Goal: Task Accomplishment & Management: Use online tool/utility

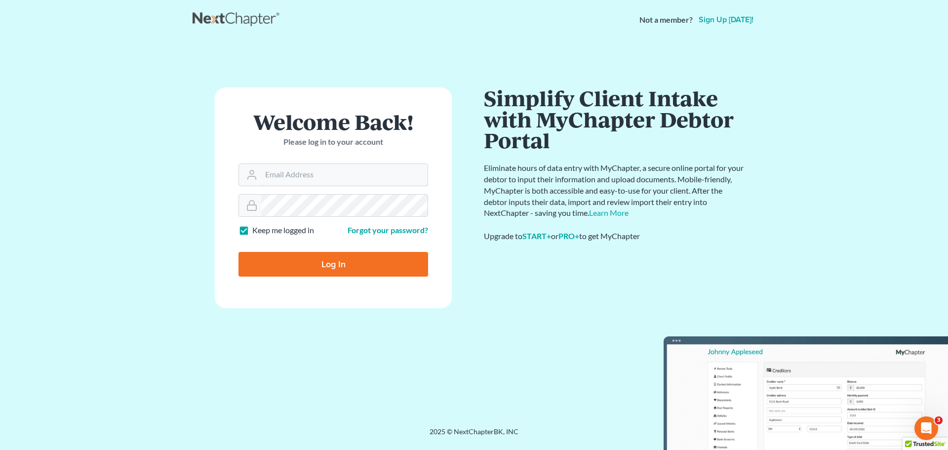
type input "jsm@dimentfirm.com"
click at [317, 259] on input "Log In" at bounding box center [334, 264] width 190 height 25
type input "Thinking..."
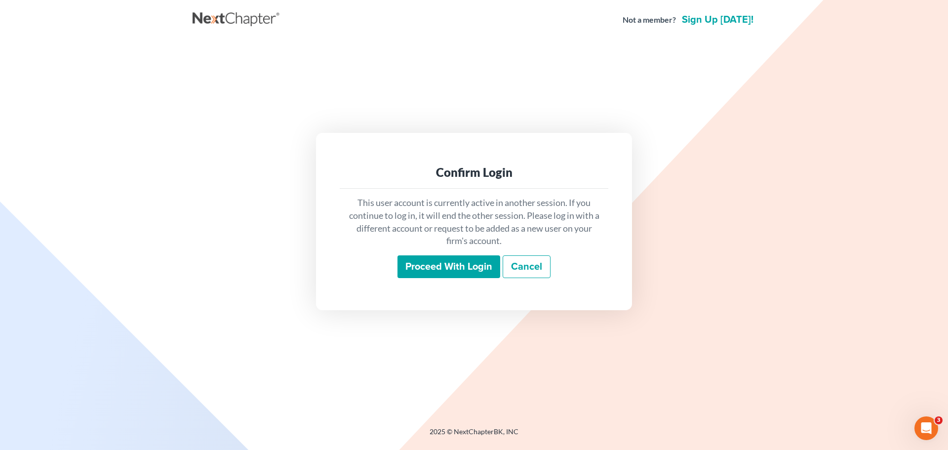
click at [451, 269] on input "Proceed with login" at bounding box center [449, 266] width 103 height 23
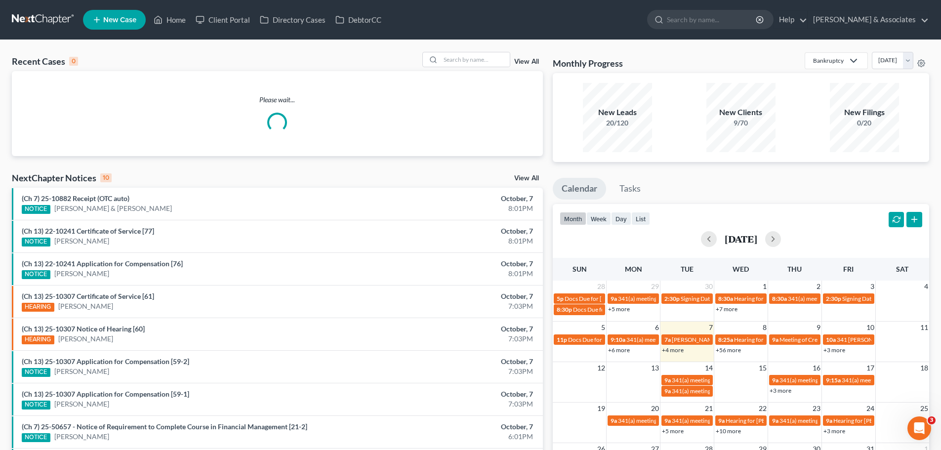
click at [718, 18] on input "search" at bounding box center [712, 19] width 90 height 18
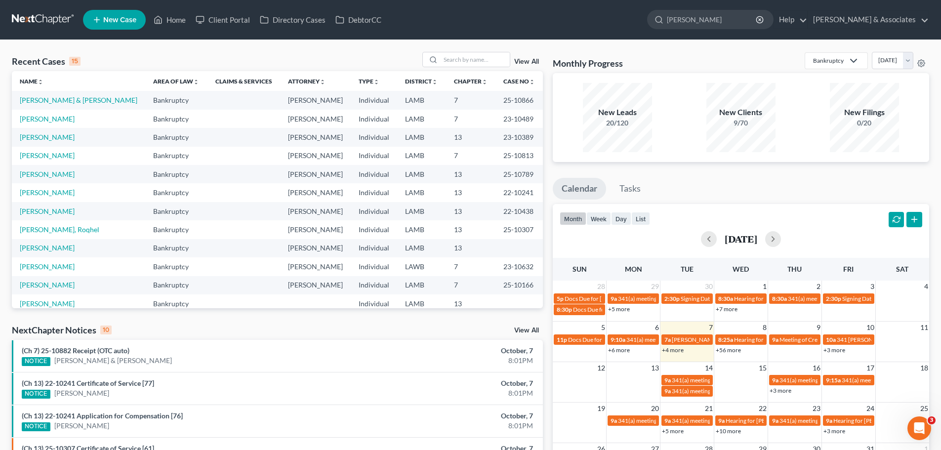
type input "thomas"
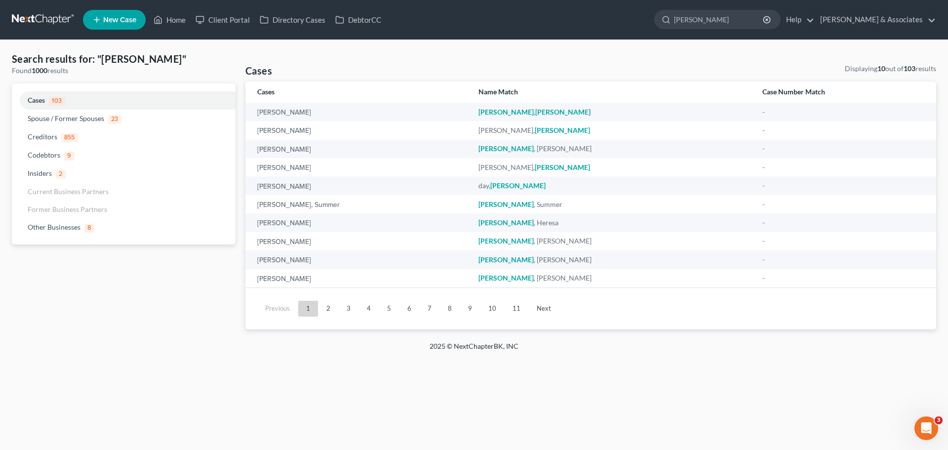
click at [739, 21] on input "thomas" at bounding box center [719, 19] width 90 height 18
type input "thomas jonathan"
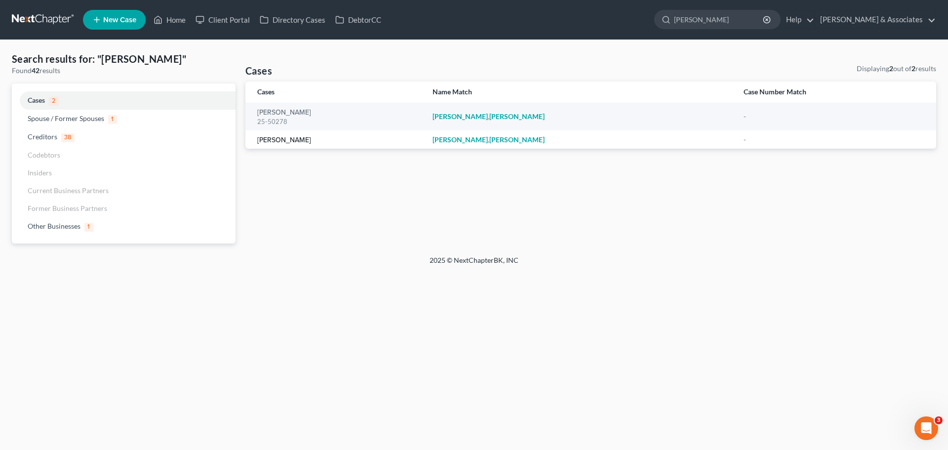
click at [300, 143] on link "Thomas, Jonathan" at bounding box center [284, 140] width 54 height 7
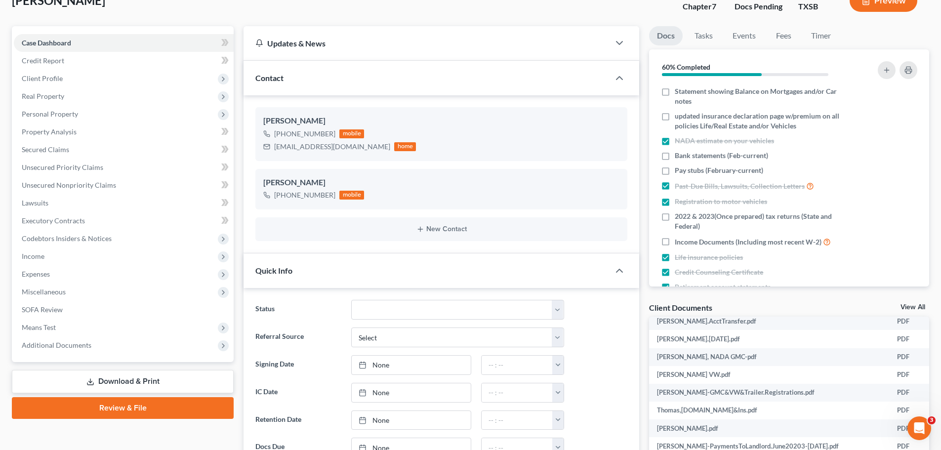
scroll to position [49, 0]
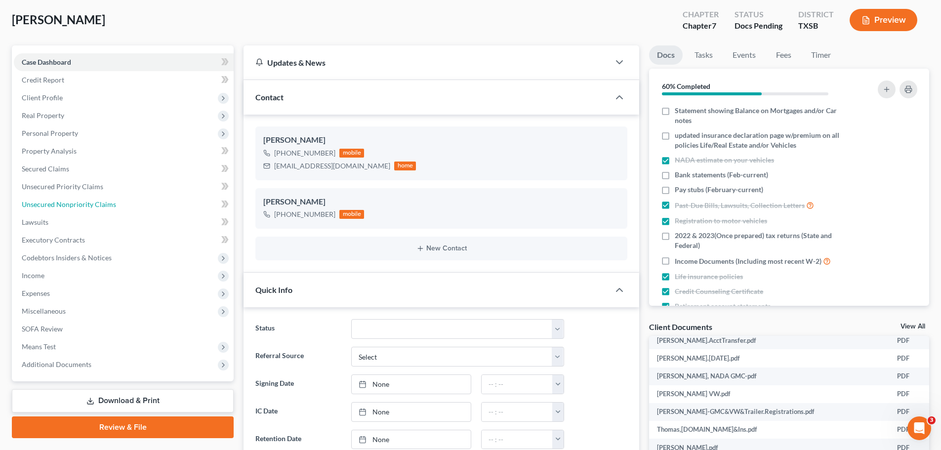
click at [66, 208] on link "Unsecured Nonpriority Claims" at bounding box center [124, 205] width 220 height 18
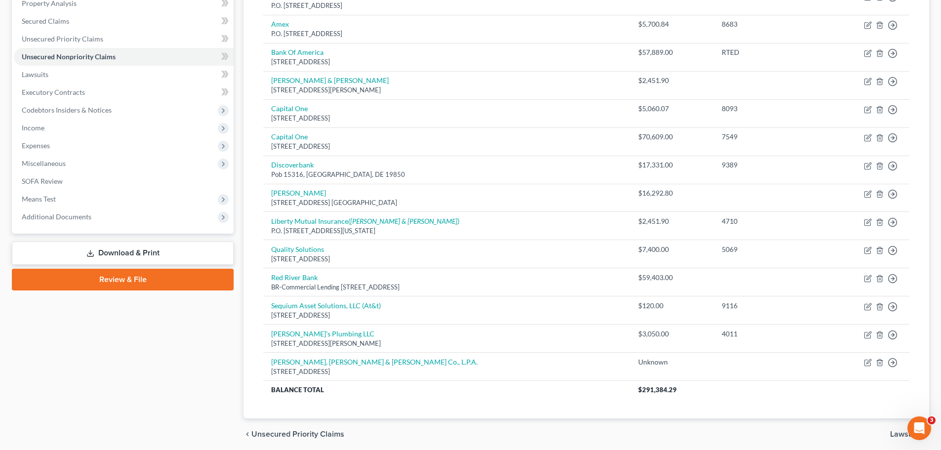
scroll to position [198, 0]
click at [288, 275] on link "Red River Bank" at bounding box center [294, 277] width 46 height 8
select select "19"
select select "4"
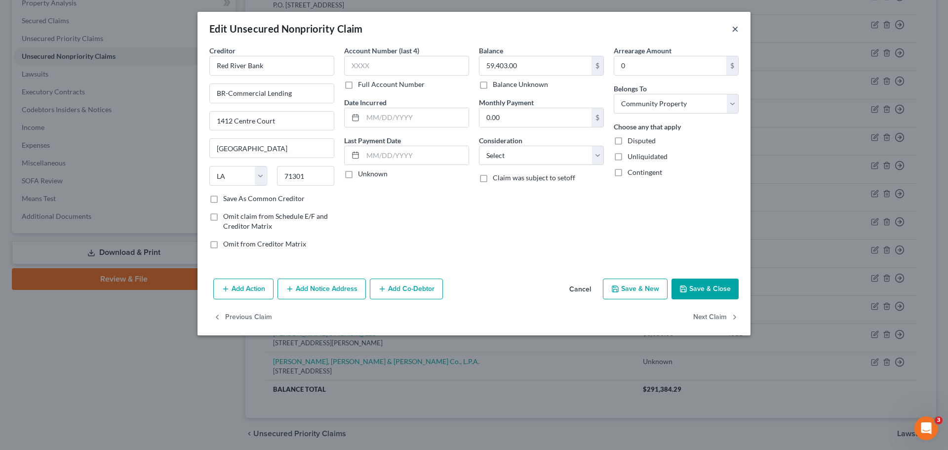
click at [737, 26] on button "×" at bounding box center [735, 29] width 7 height 12
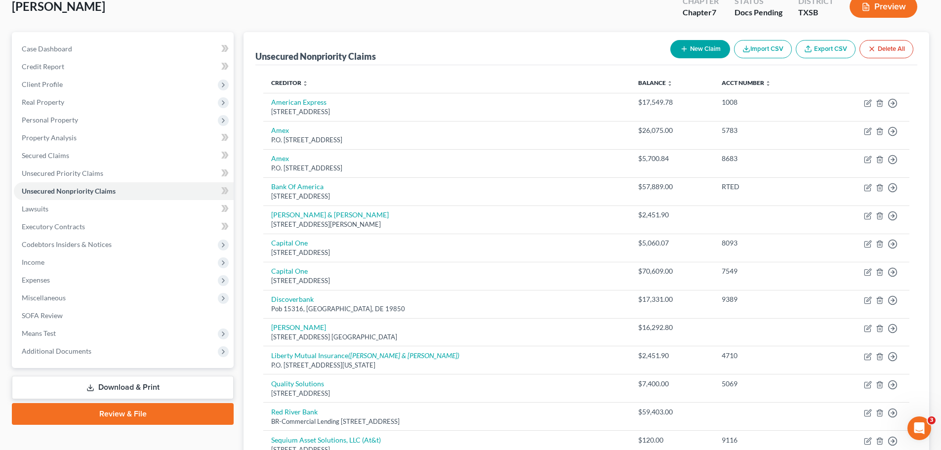
scroll to position [148, 0]
